Goal: Task Accomplishment & Management: Manage account settings

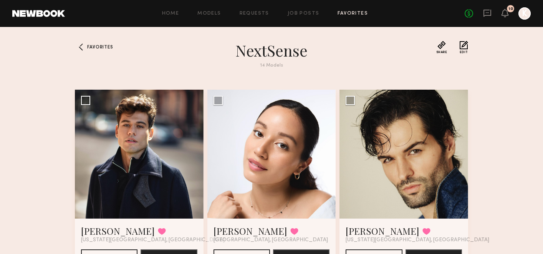
scroll to position [308, 0]
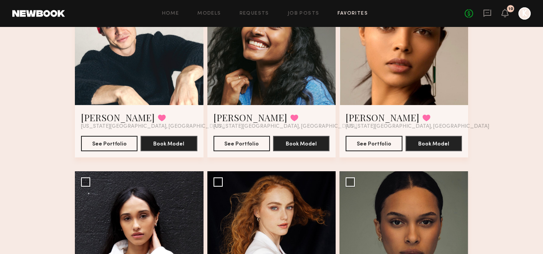
click at [258, 10] on div "Home Models Requests Job Posts Favorites Sign Out No fees up to $5,000 10 K" at bounding box center [298, 13] width 466 height 12
click at [257, 16] on div "Home Models Requests Job Posts Favorites Sign Out No fees up to $5,000 10 K" at bounding box center [298, 13] width 466 height 12
click at [257, 11] on link "Requests" at bounding box center [255, 13] width 30 height 5
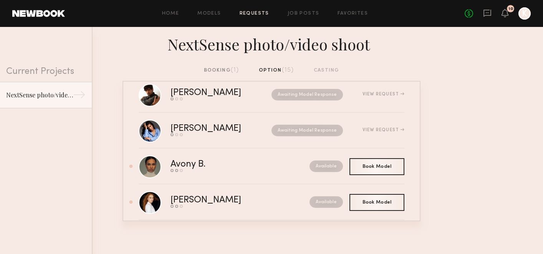
scroll to position [90, 0]
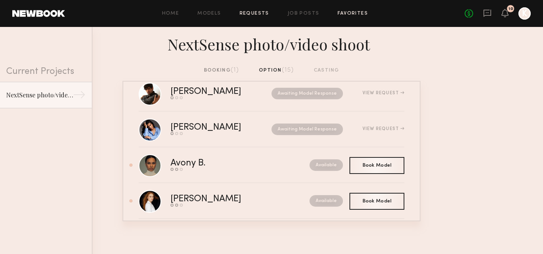
click at [347, 13] on link "Favorites" at bounding box center [353, 13] width 30 height 5
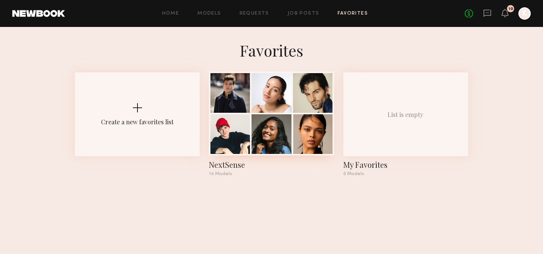
click at [273, 115] on div at bounding box center [272, 134] width 40 height 40
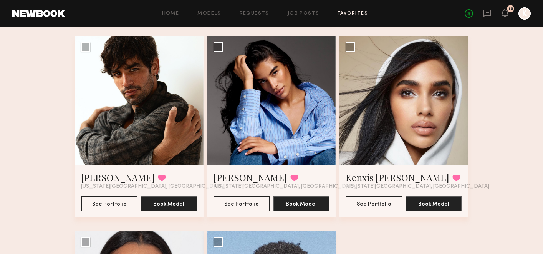
scroll to position [613, 0]
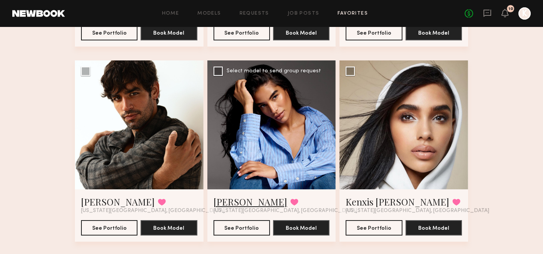
click at [239, 203] on link "[PERSON_NAME]" at bounding box center [251, 201] width 74 height 12
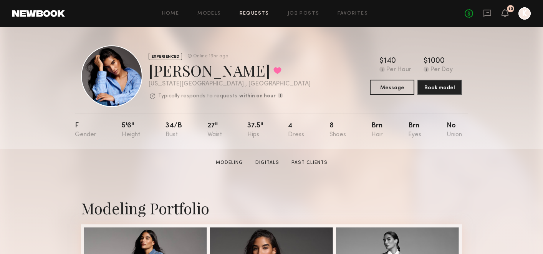
click at [249, 15] on link "Requests" at bounding box center [255, 13] width 30 height 5
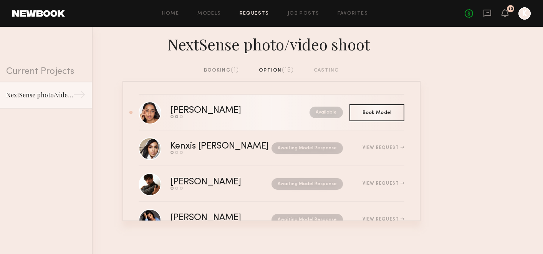
click at [187, 108] on div "[PERSON_NAME]" at bounding box center [223, 110] width 105 height 9
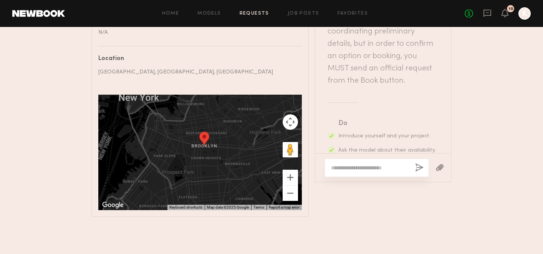
scroll to position [425, 0]
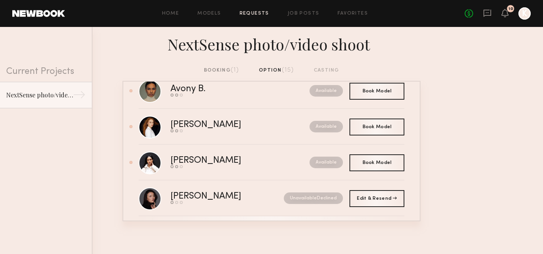
scroll to position [162, 0]
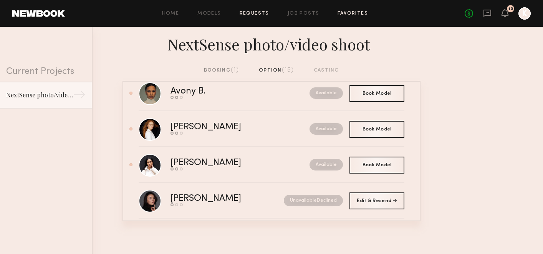
click at [353, 15] on link "Favorites" at bounding box center [353, 13] width 30 height 5
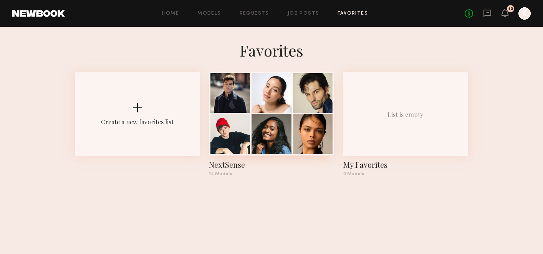
click at [310, 81] on div at bounding box center [313, 93] width 40 height 40
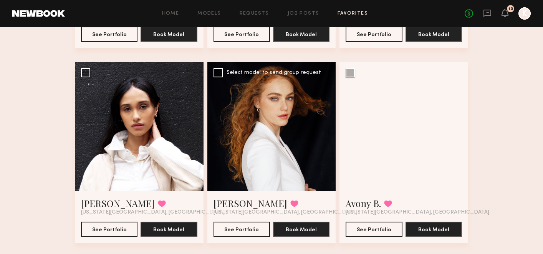
scroll to position [417, 0]
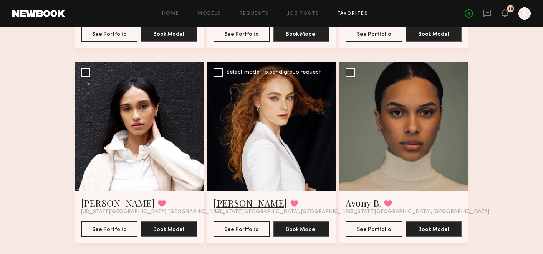
click at [230, 204] on link "Elise S." at bounding box center [251, 202] width 74 height 12
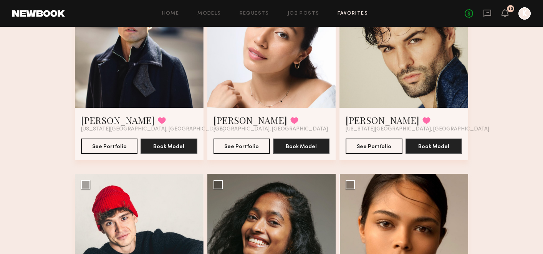
scroll to position [0, 0]
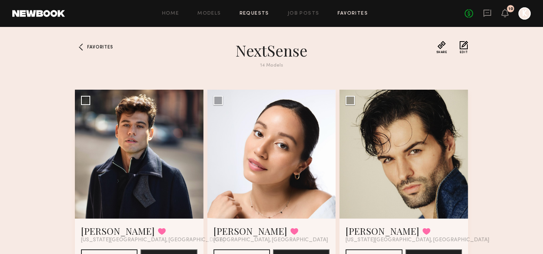
click at [257, 12] on link "Requests" at bounding box center [255, 13] width 30 height 5
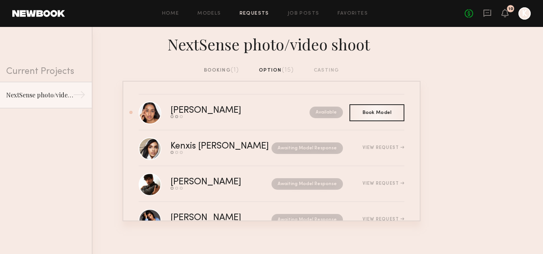
click at [300, 9] on div "Home Models Requests Job Posts Favorites Sign Out No fees up to $5,000 10 K" at bounding box center [298, 13] width 466 height 12
click at [362, 18] on div "Home Models Requests Job Posts Favorites Sign Out No fees up to $5,000 10 K" at bounding box center [298, 13] width 466 height 12
click at [356, 15] on link "Favorites" at bounding box center [353, 13] width 30 height 5
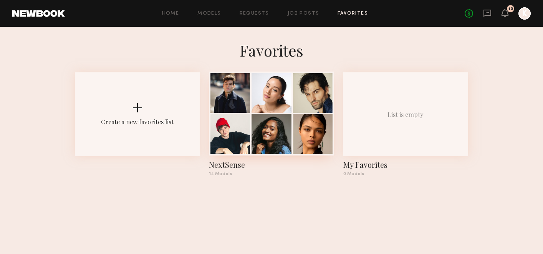
click at [264, 99] on div at bounding box center [272, 93] width 40 height 40
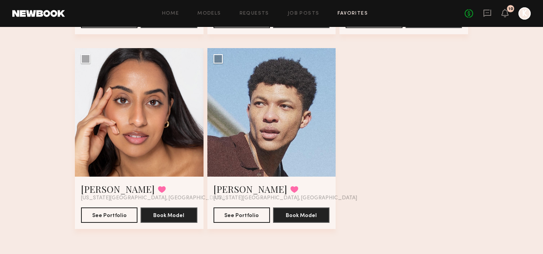
scroll to position [821, 0]
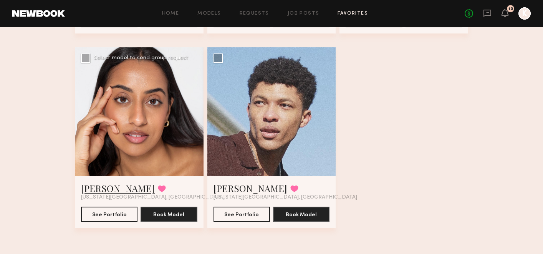
click at [89, 186] on link "[PERSON_NAME]" at bounding box center [118, 188] width 74 height 12
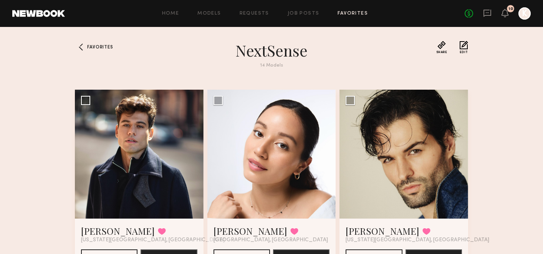
scroll to position [204, 0]
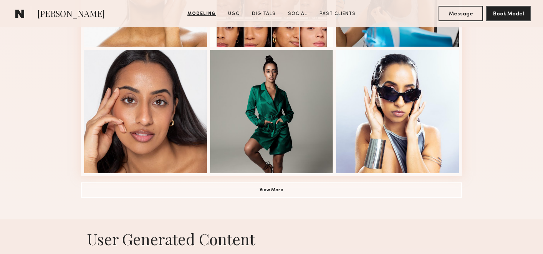
scroll to position [565, 0]
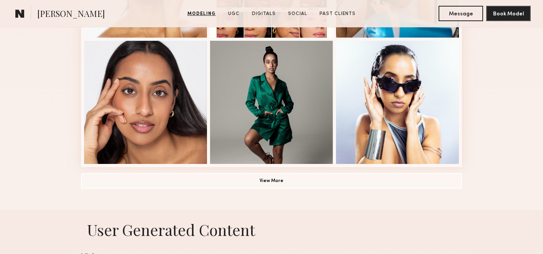
click at [52, 14] on span "[PERSON_NAME]" at bounding box center [71, 14] width 68 height 13
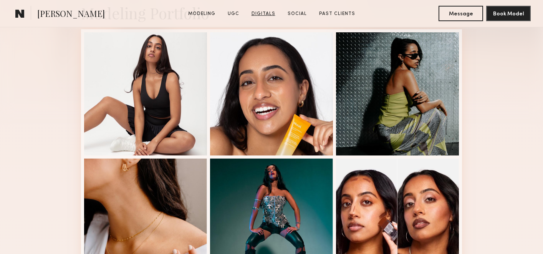
scroll to position [212, 0]
